Goal: Task Accomplishment & Management: Use online tool/utility

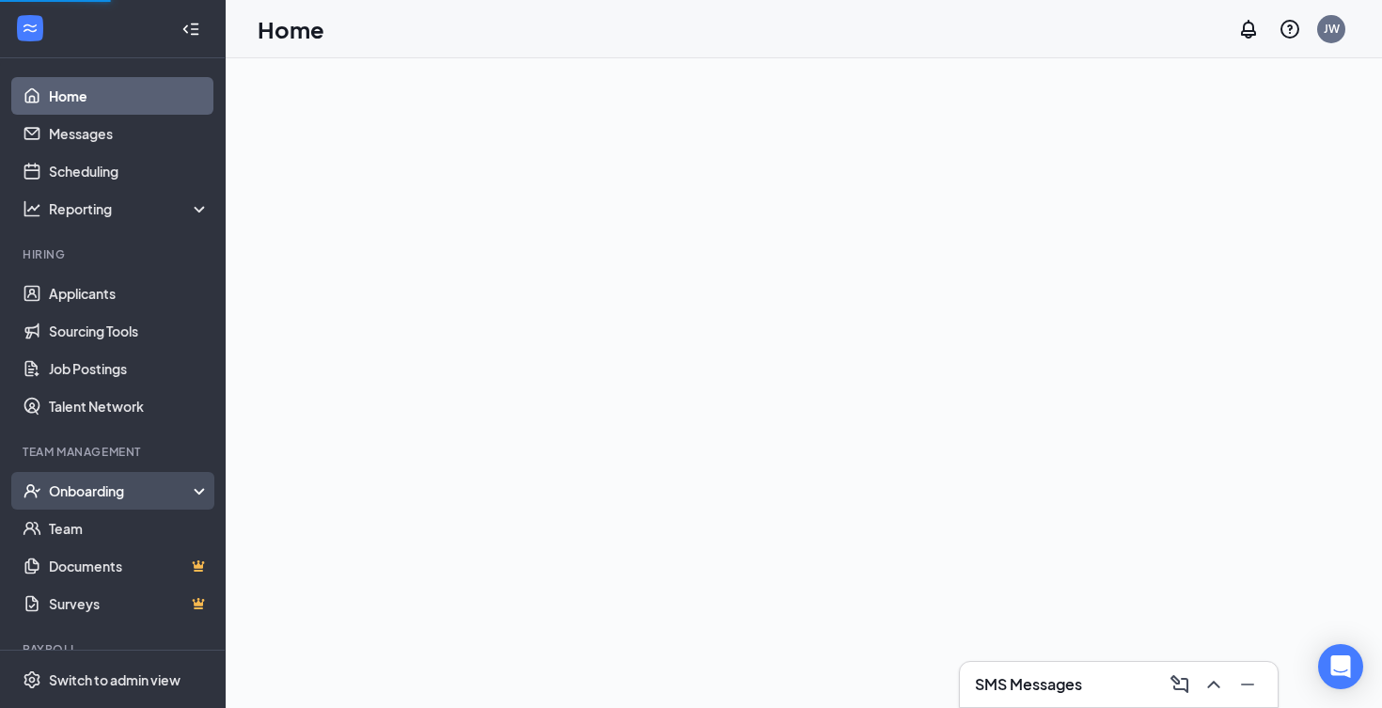
click at [100, 493] on div "Onboarding" at bounding box center [121, 490] width 145 height 19
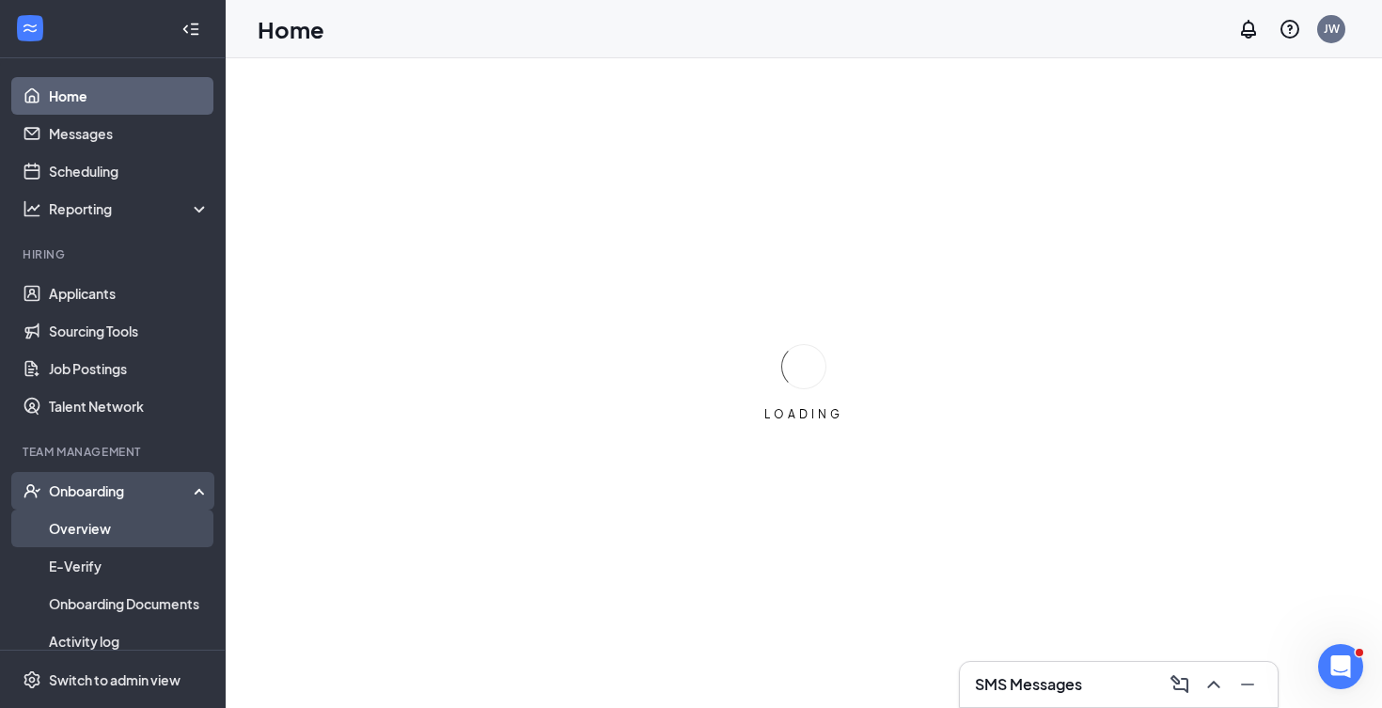
click at [117, 535] on link "Overview" at bounding box center [129, 529] width 161 height 38
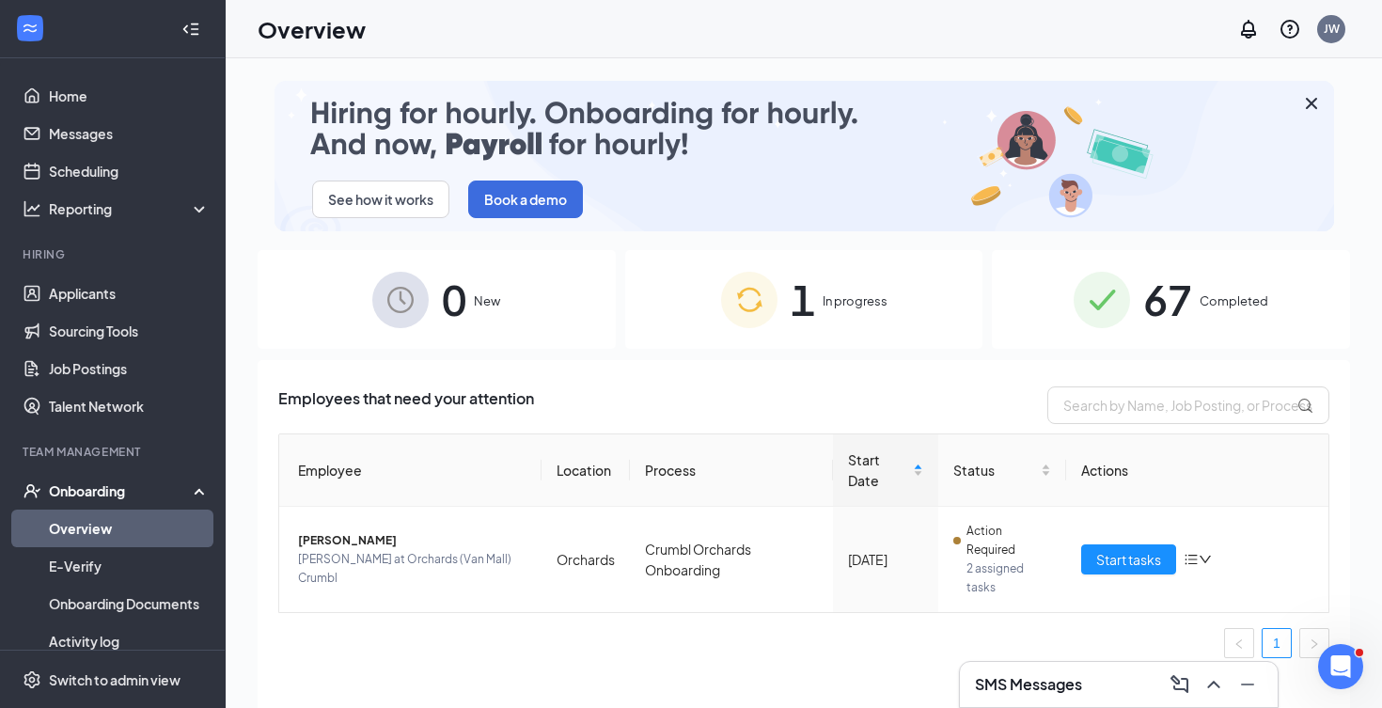
click at [1088, 286] on img at bounding box center [1102, 300] width 56 height 56
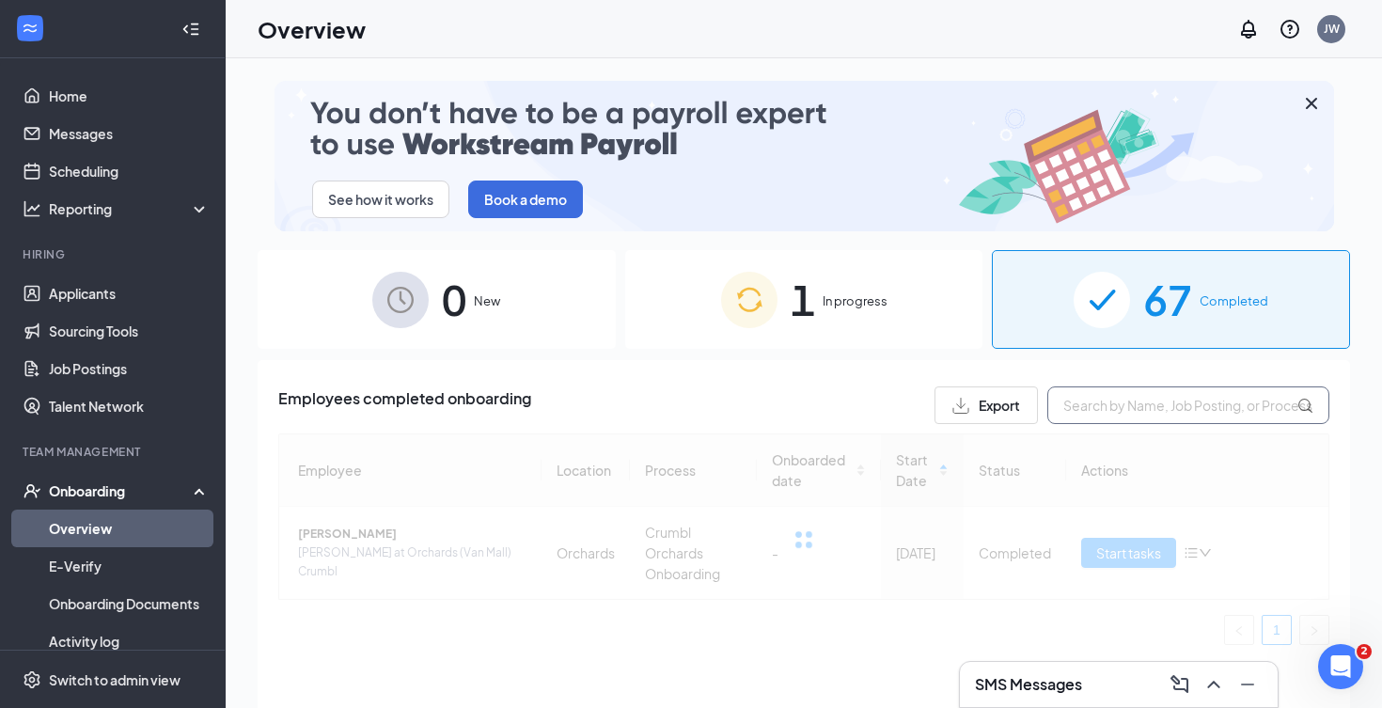
click at [1097, 407] on input "text" at bounding box center [1188, 405] width 282 height 38
type input "[PERSON_NAME]"
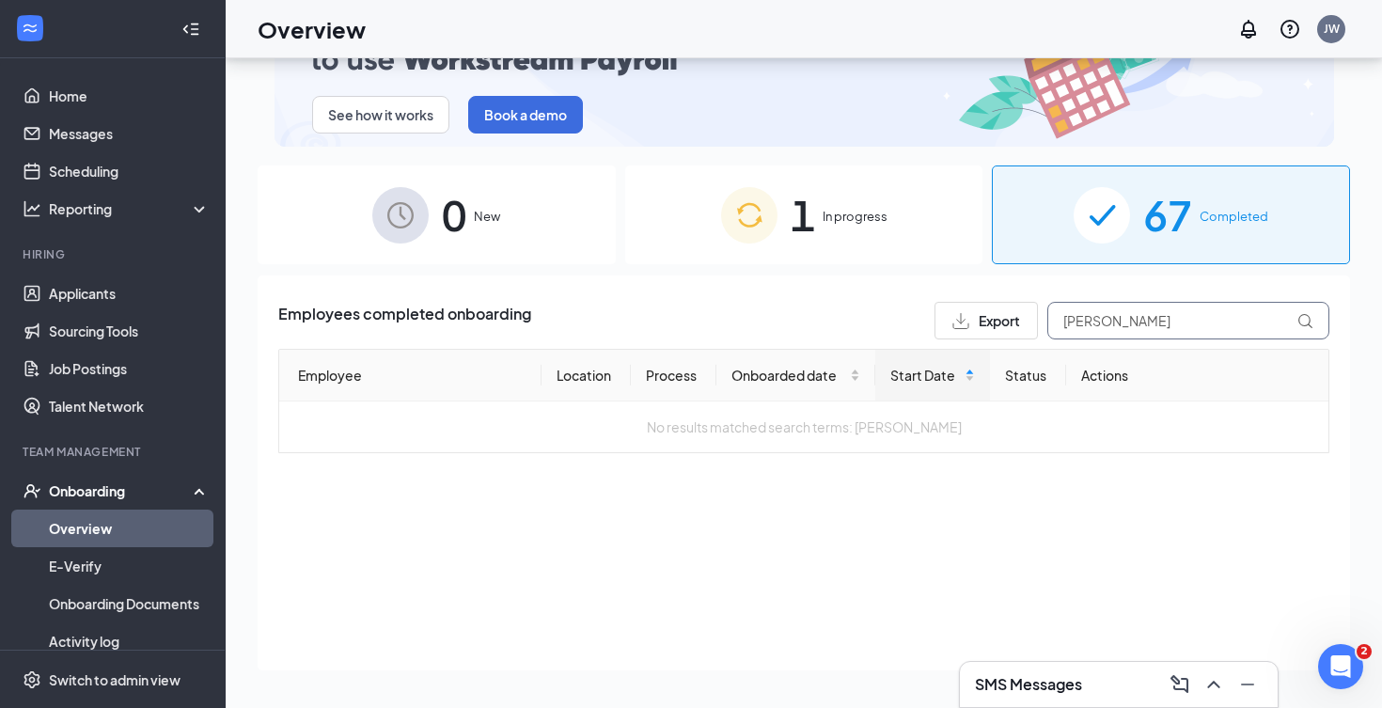
scroll to position [85, 0]
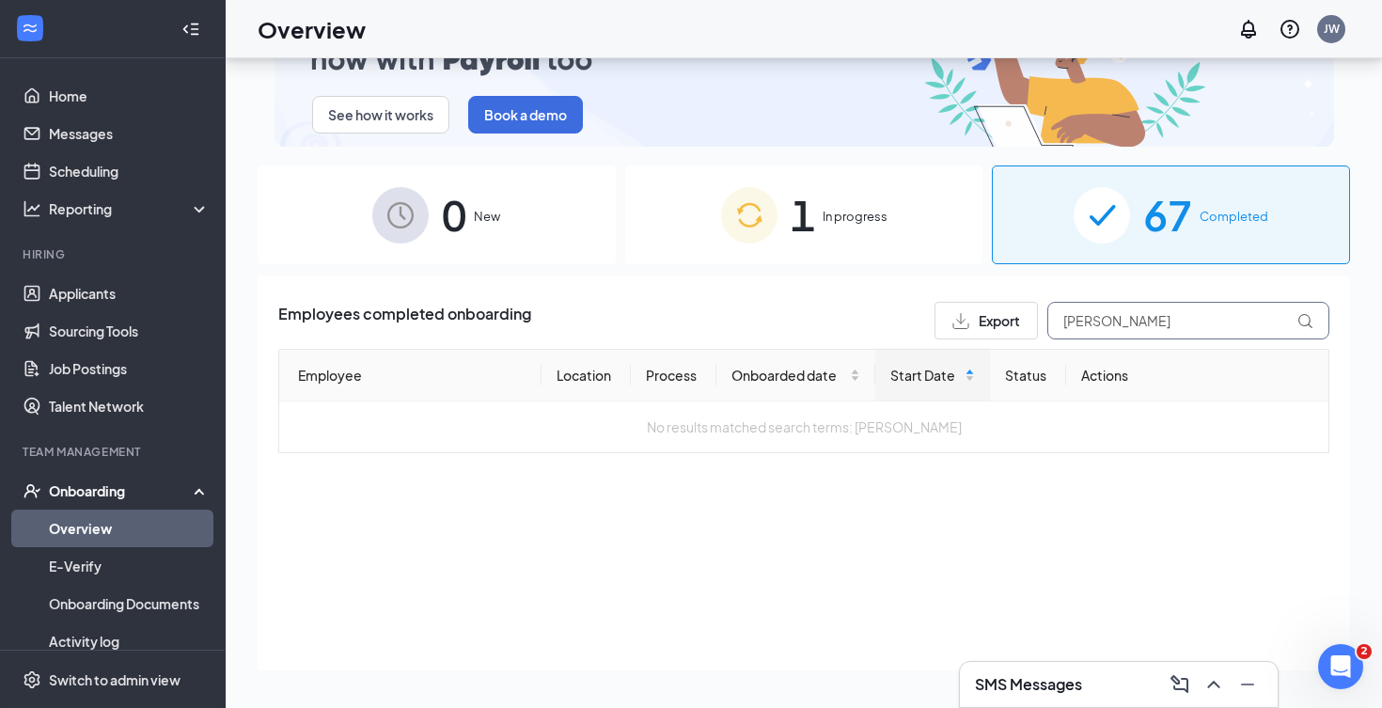
drag, startPoint x: 1107, startPoint y: 322, endPoint x: 1026, endPoint y: 321, distance: 81.8
click at [1026, 321] on div "Export [PERSON_NAME]" at bounding box center [1131, 321] width 395 height 38
type input "[PERSON_NAME]"
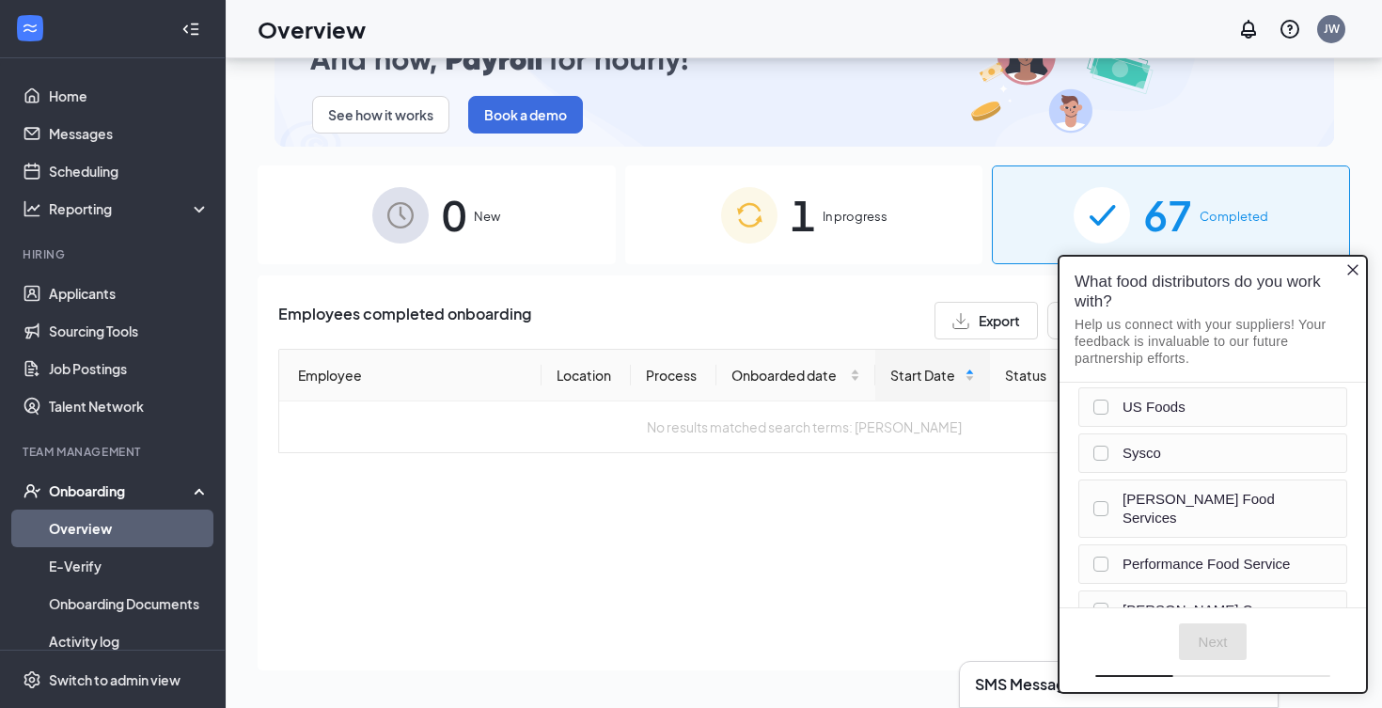
click at [1350, 273] on icon "Close button" at bounding box center [1352, 269] width 11 height 11
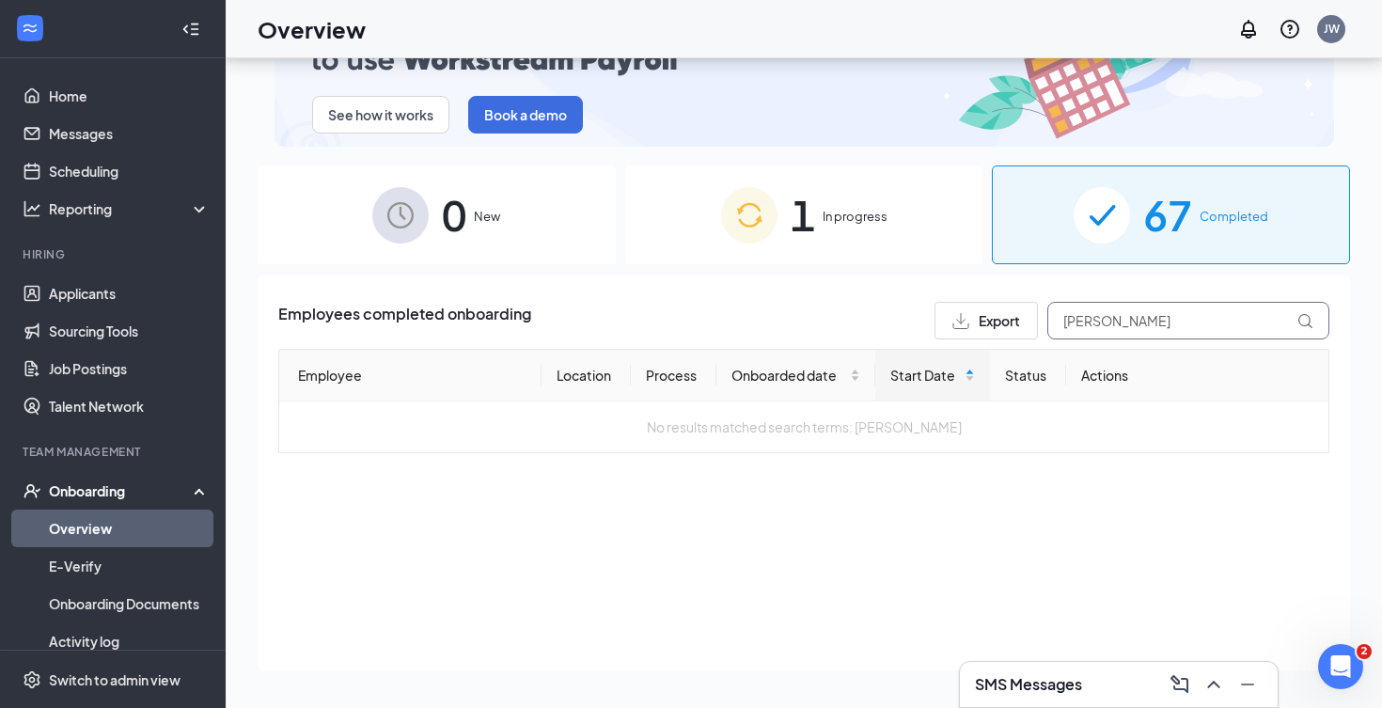
click at [1070, 324] on input "[PERSON_NAME]" at bounding box center [1188, 321] width 282 height 38
drag, startPoint x: 1095, startPoint y: 324, endPoint x: 1025, endPoint y: 324, distance: 70.5
click at [1025, 324] on div "Export [PERSON_NAME]" at bounding box center [1131, 321] width 395 height 38
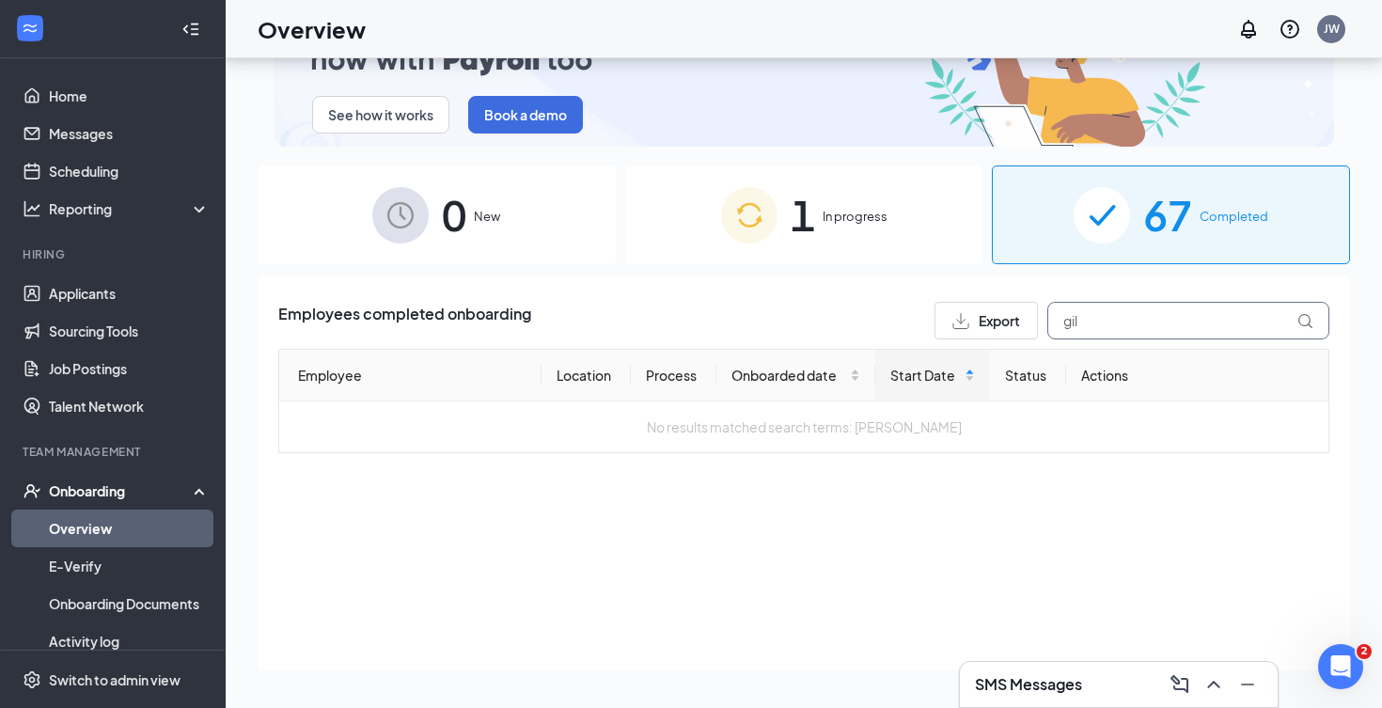
type input "[PERSON_NAME]"
click at [1301, 326] on icon at bounding box center [1305, 321] width 16 height 16
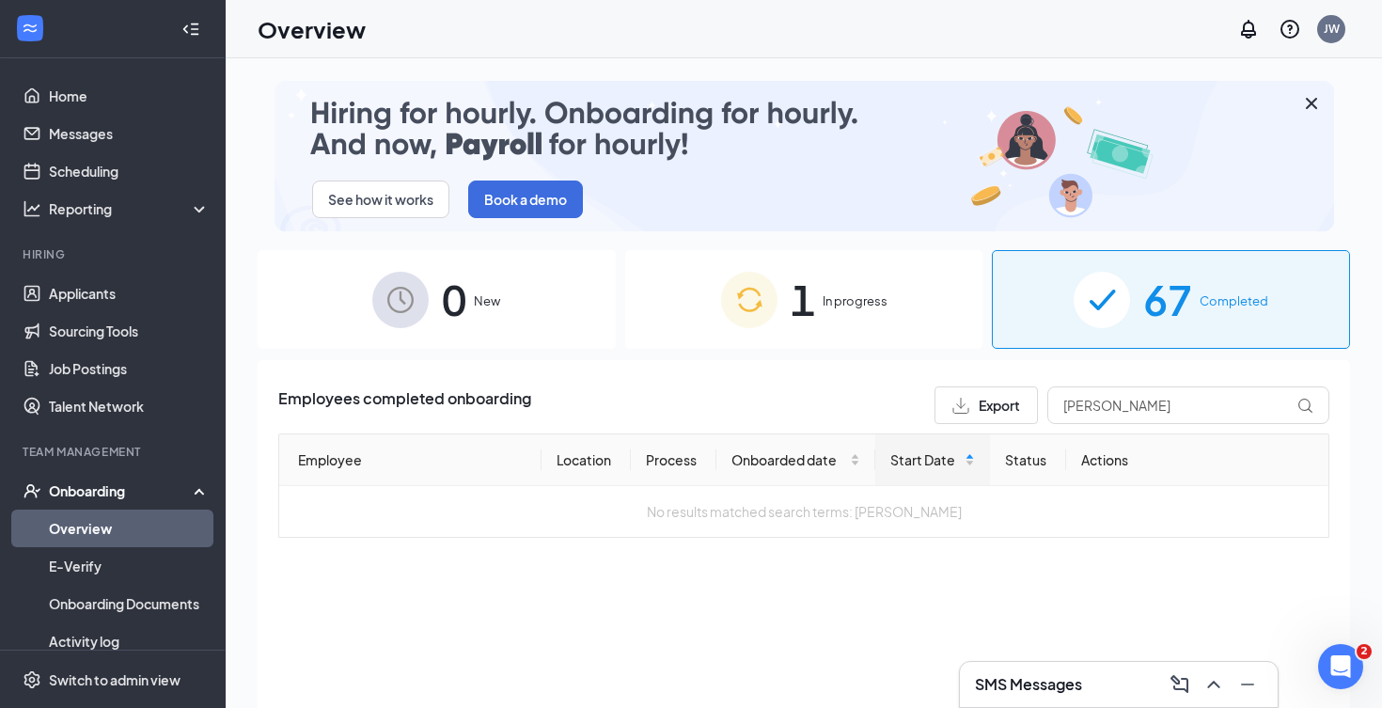
click at [811, 344] on div "1 In progress" at bounding box center [804, 299] width 358 height 99
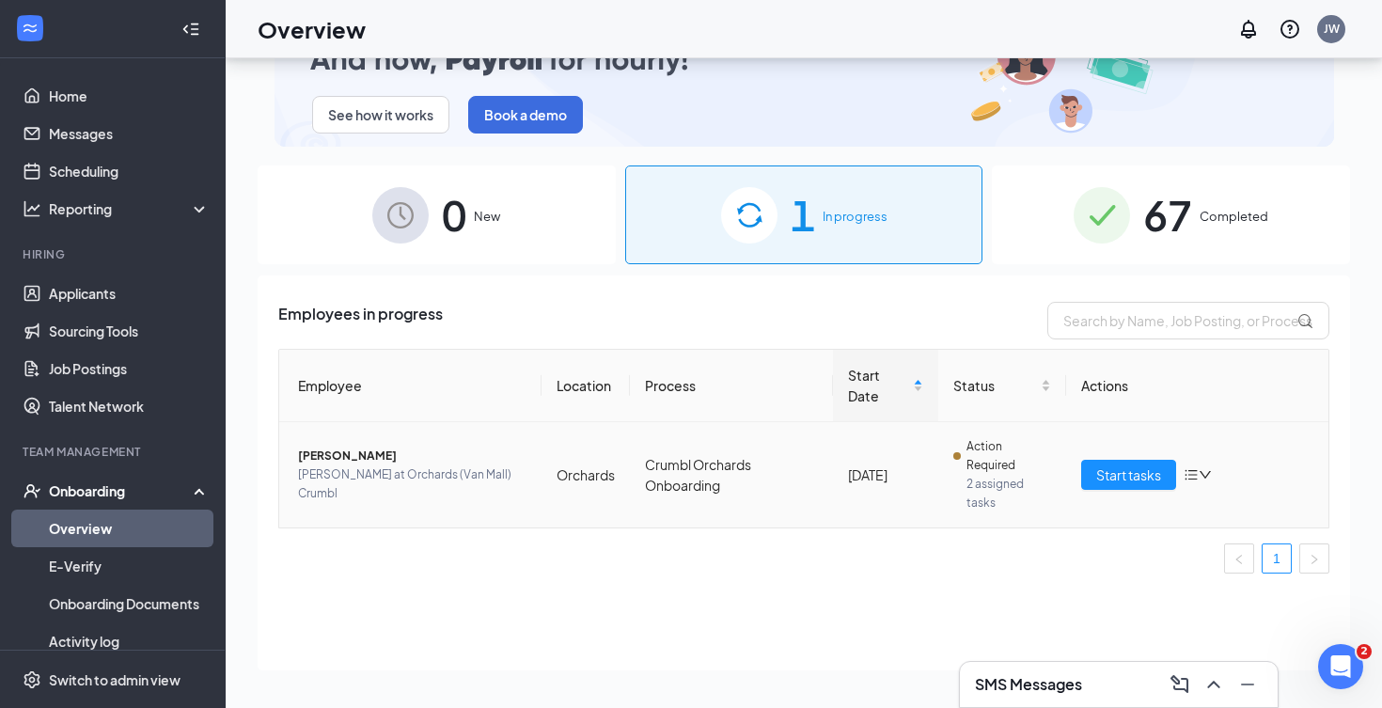
scroll to position [85, 0]
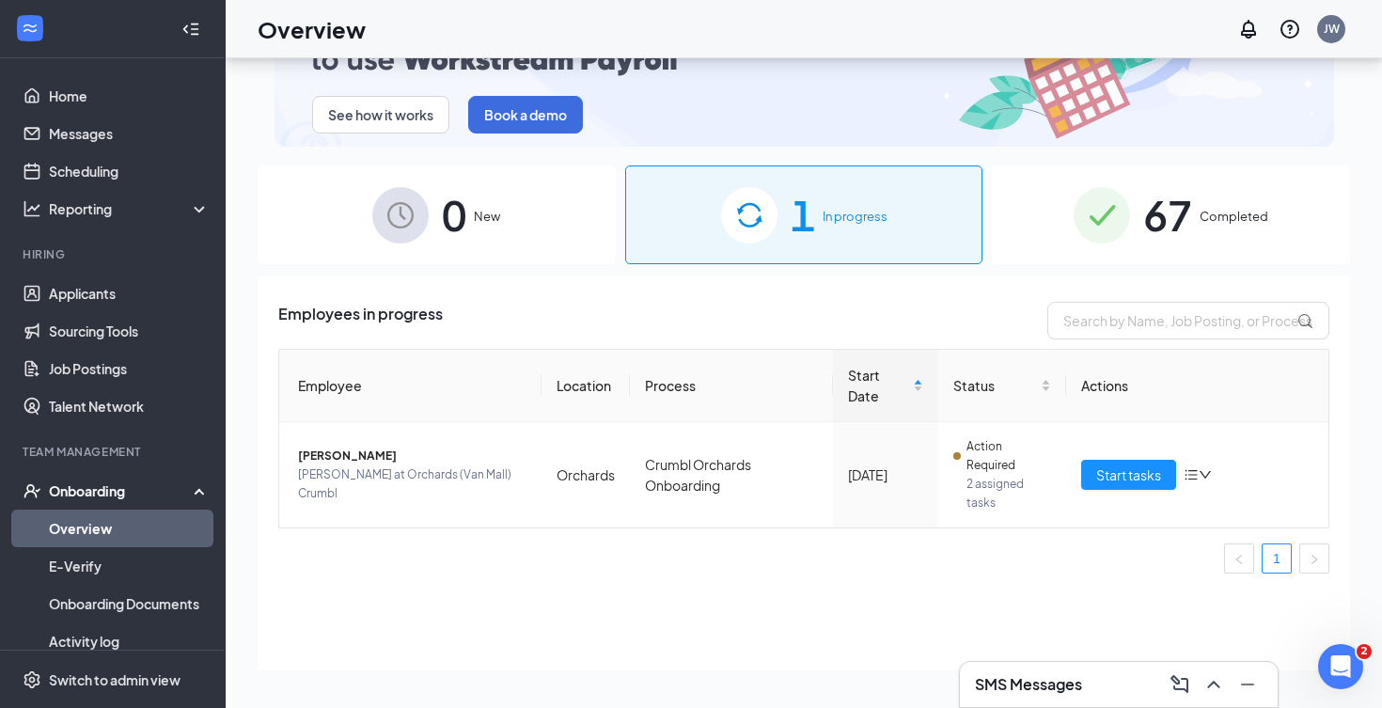
click at [1191, 199] on span "67" at bounding box center [1167, 214] width 49 height 65
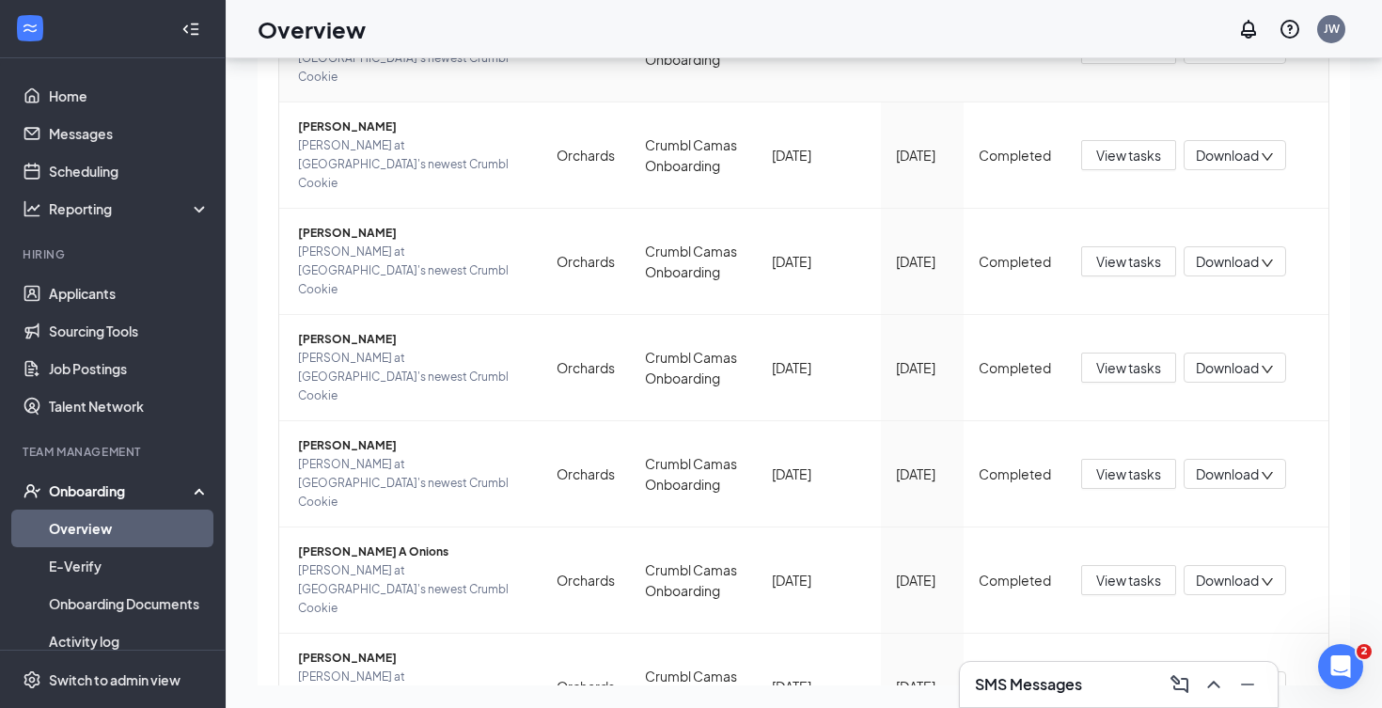
scroll to position [744, 0]
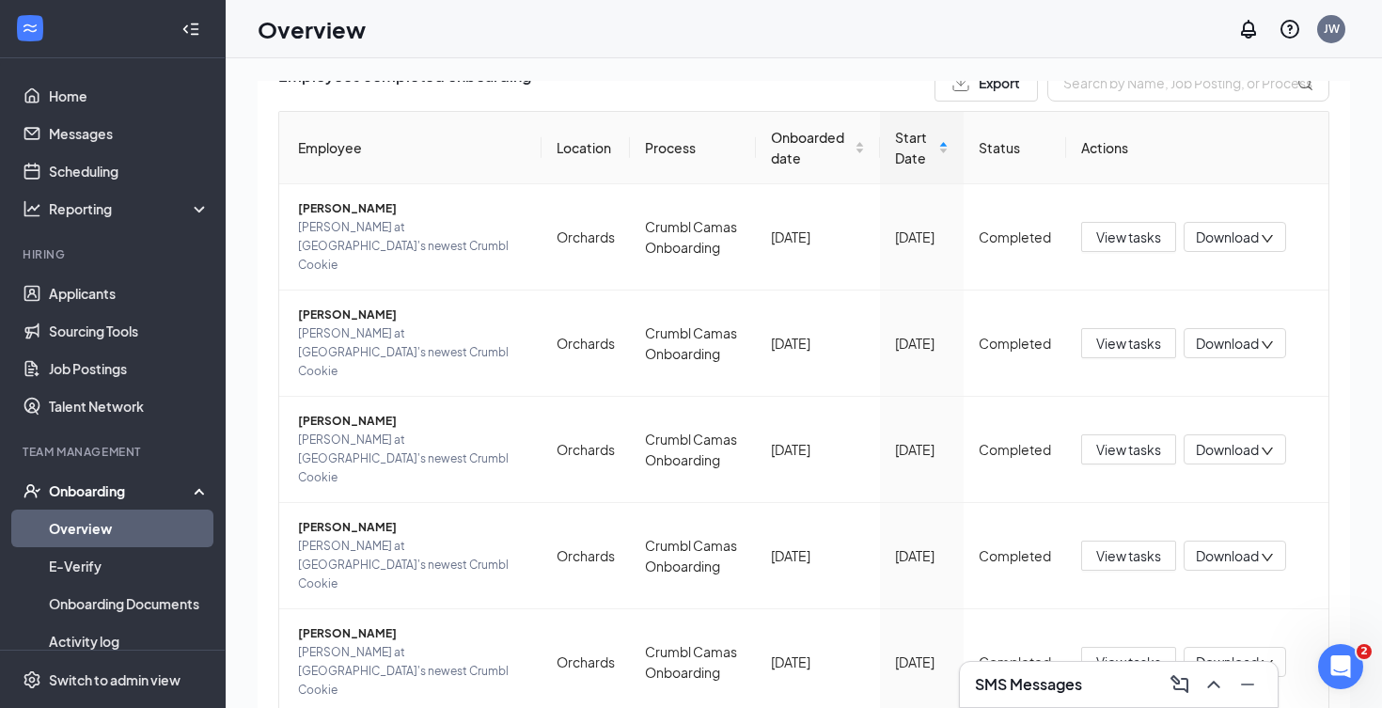
scroll to position [324, 0]
